Goal: Information Seeking & Learning: Learn about a topic

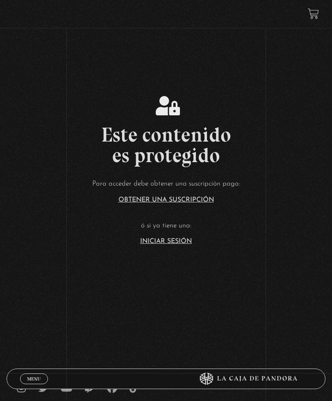
click at [174, 244] on link "Iniciar Sesión" at bounding box center [166, 241] width 52 height 7
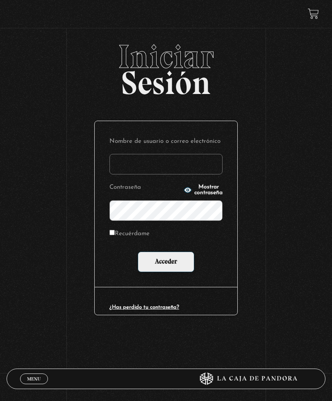
type input "jimenasandi14@icloud.com"
click at [166, 263] on input "Acceder" at bounding box center [166, 261] width 57 height 21
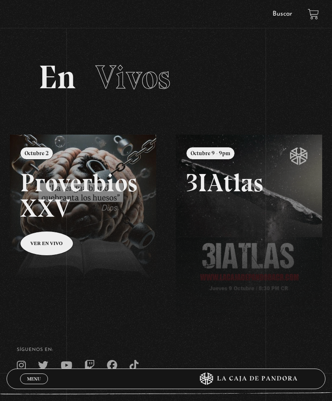
click at [276, 16] on link "Buscar" at bounding box center [283, 14] width 20 height 7
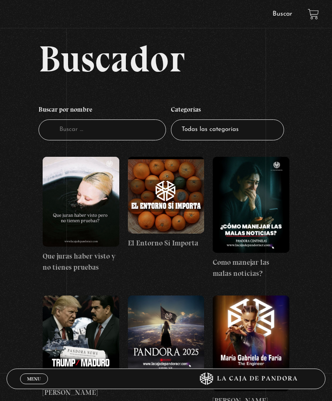
click at [241, 140] on select "Todas las categorías 11:11 Humanitario (1) Amo los [DATE] (4) Análisis de serie…" at bounding box center [227, 129] width 113 height 21
select select "charlas"
click at [213, 132] on select "Todas las categorías 11:11 Humanitario (1) Amo los Lunes (4) Análisis de series…" at bounding box center [227, 129] width 113 height 21
click at [205, 133] on select "Todas las categorías 11:11 Humanitario (1) Amo los Lunes (4) Análisis de series…" at bounding box center [227, 129] width 113 height 21
click at [220, 138] on select "Todas las categorías 11:11 Humanitario (1) Amo los Lunes (4) Análisis de series…" at bounding box center [227, 129] width 113 height 21
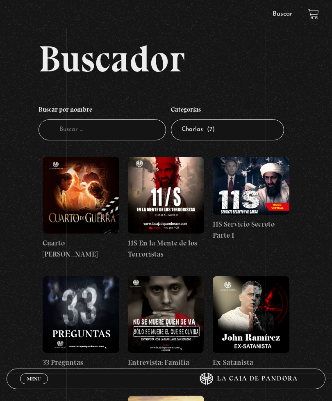
click at [228, 137] on select "Todas las categorías 11:11 Humanitario (1) Amo los [DATE] (4) Análisis de serie…" at bounding box center [227, 129] width 113 height 21
select select "centinelas"
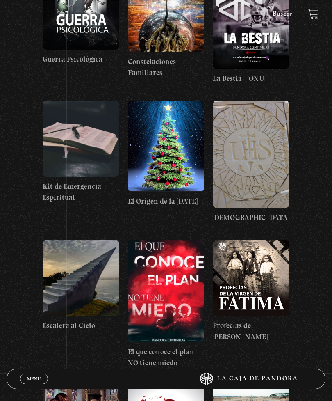
scroll to position [2784, 0]
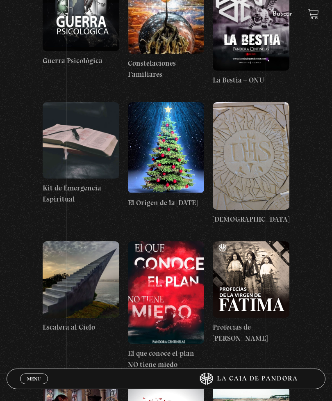
click at [167, 292] on figure at bounding box center [166, 292] width 77 height 103
